Goal: Transaction & Acquisition: Purchase product/service

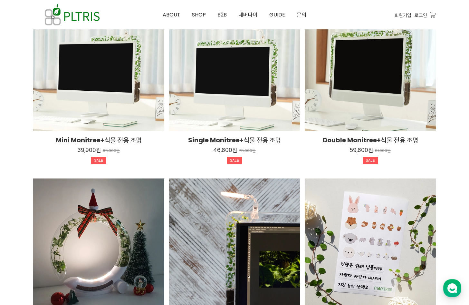
scroll to position [1188, 0]
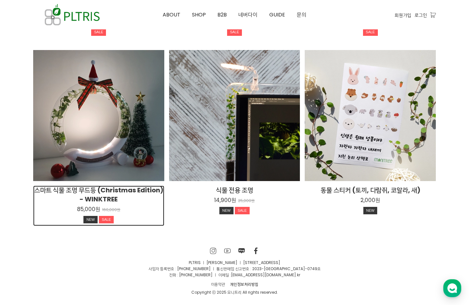
click at [102, 192] on h2 "스마트 식물 조명 무드등 (Christmas Edition) - WINKTREE" at bounding box center [98, 194] width 131 height 18
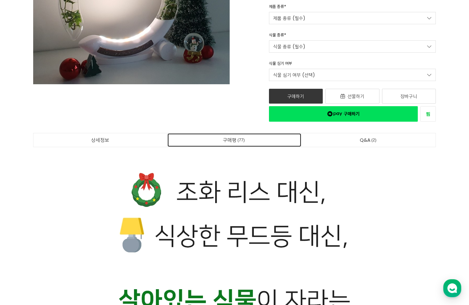
click at [232, 141] on link "구매평 77" at bounding box center [235, 140] width 134 height 14
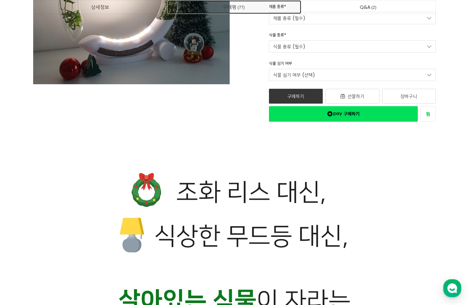
scroll to position [12832, 0]
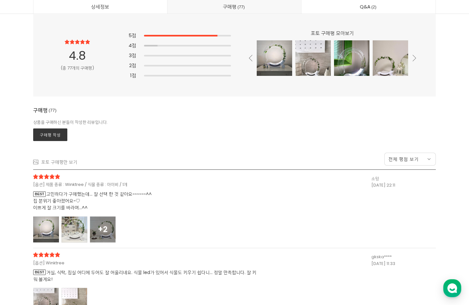
click at [44, 224] on div at bounding box center [46, 229] width 26 height 26
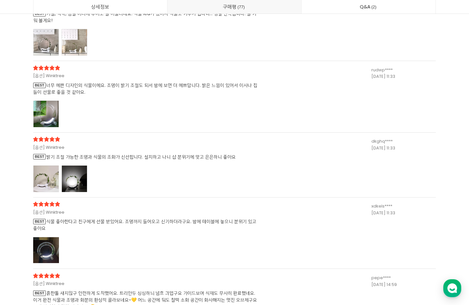
scroll to position [13949, 0]
